Goal: Download file/media

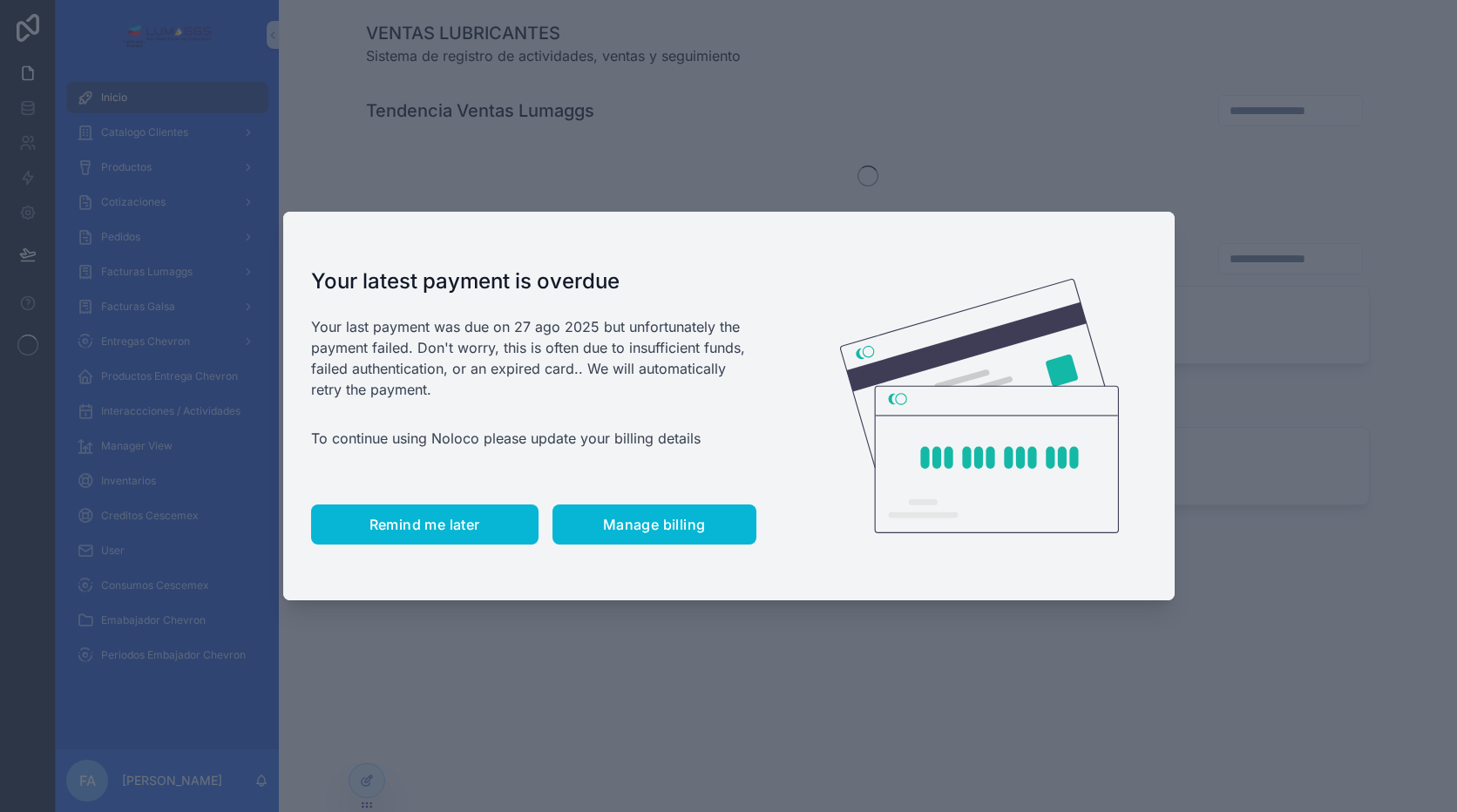
drag, startPoint x: 448, startPoint y: 514, endPoint x: 509, endPoint y: 476, distance: 71.9
click at [449, 516] on button "Remind me later" at bounding box center [425, 525] width 227 height 40
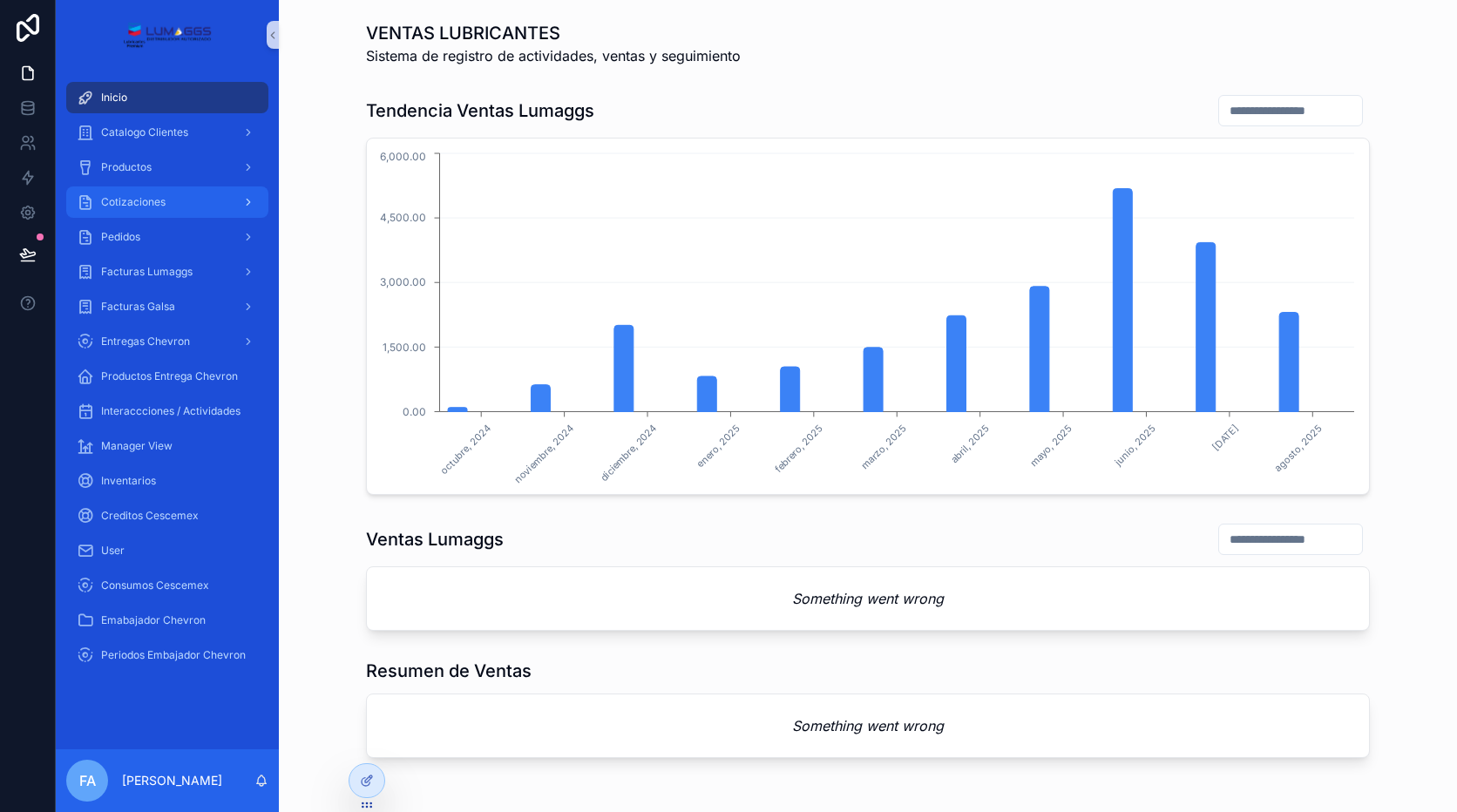
click at [159, 193] on div "Cotizaciones" at bounding box center [166, 202] width 181 height 28
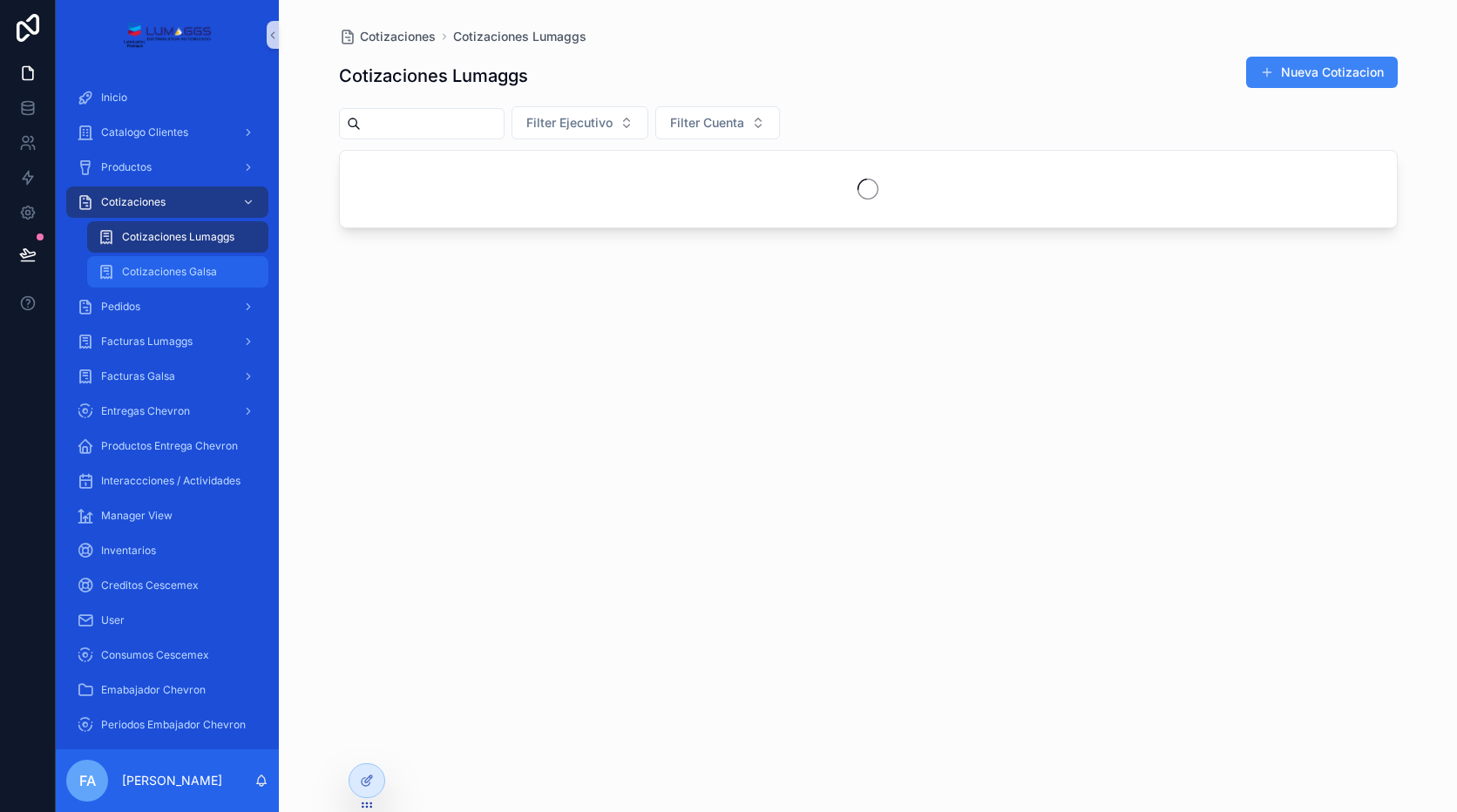
click at [160, 259] on div "Cotizaciones Galsa" at bounding box center [177, 272] width 160 height 28
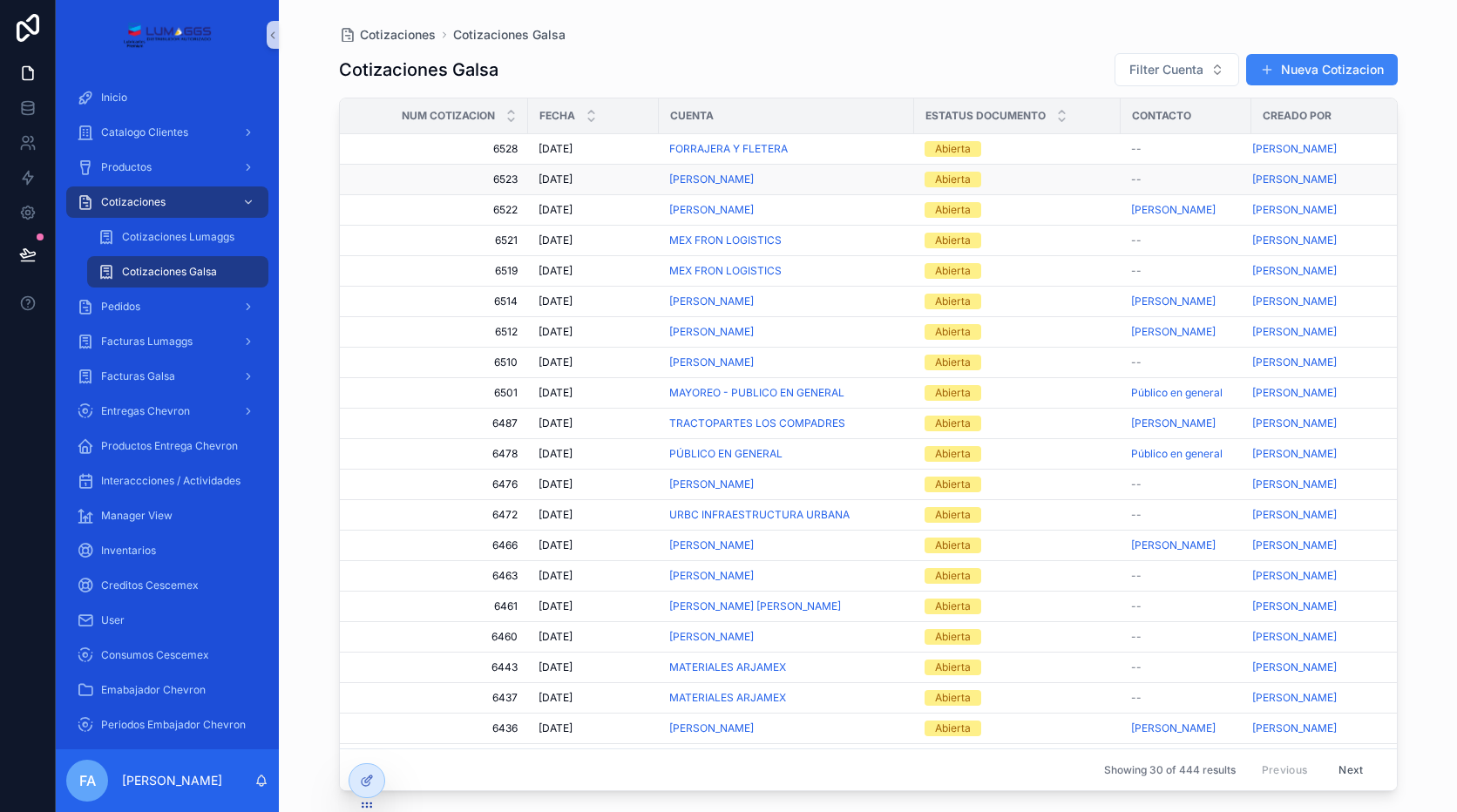
click at [568, 175] on span "[DATE]" at bounding box center [555, 179] width 34 height 14
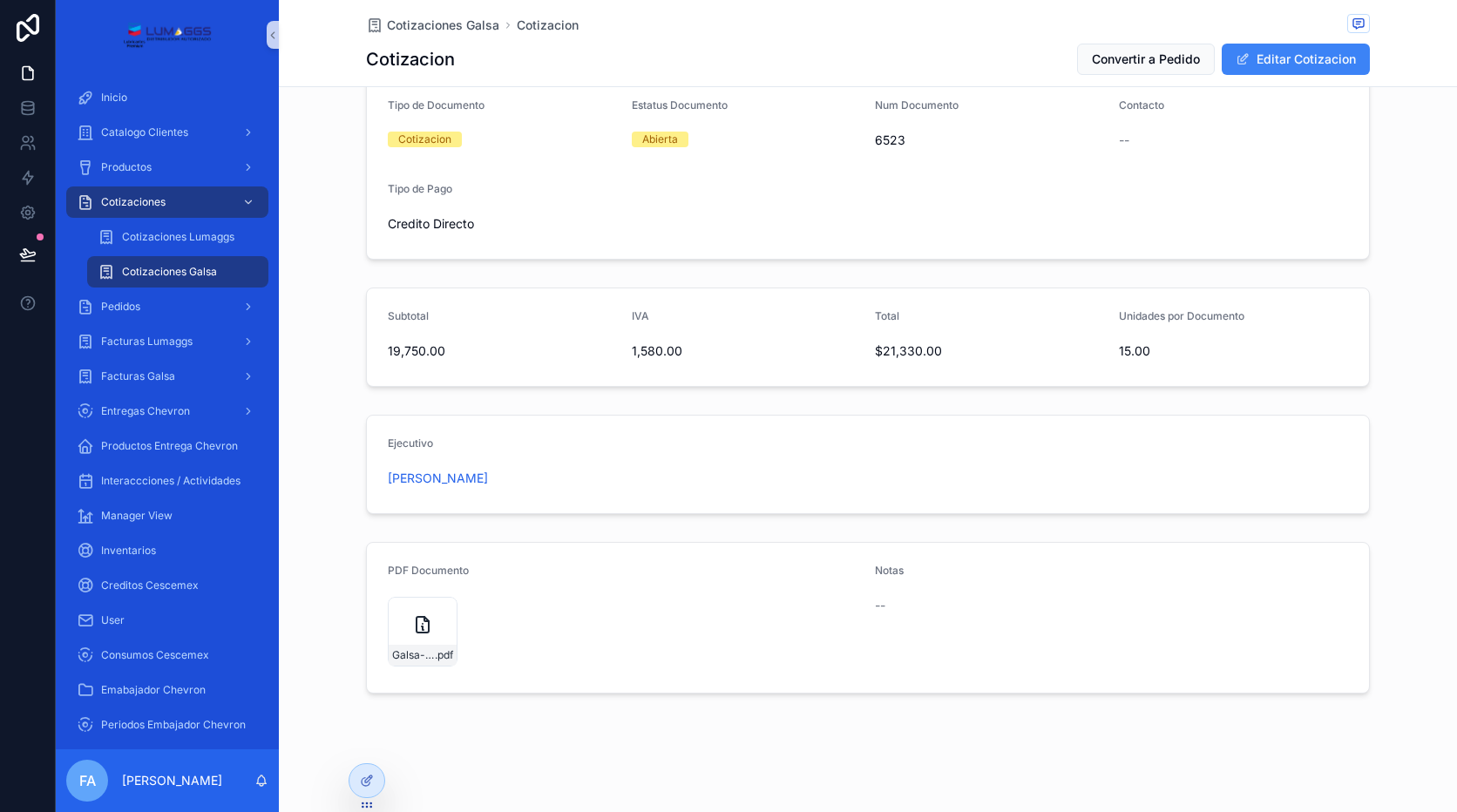
scroll to position [414, 0]
click at [436, 636] on div "Galsa-cotizacion-[PERSON_NAME]-Num-6523 .pdf" at bounding box center [422, 631] width 70 height 70
